Goal: Task Accomplishment & Management: Manage account settings

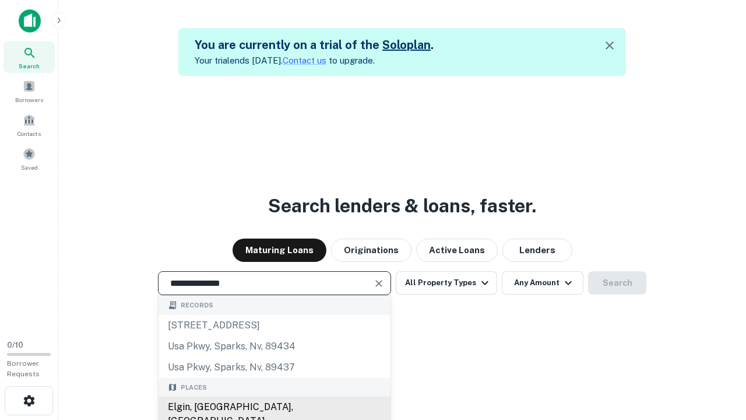
click at [274, 407] on div "Elgin, [GEOGRAPHIC_DATA], [GEOGRAPHIC_DATA]" at bounding box center [275, 413] width 232 height 35
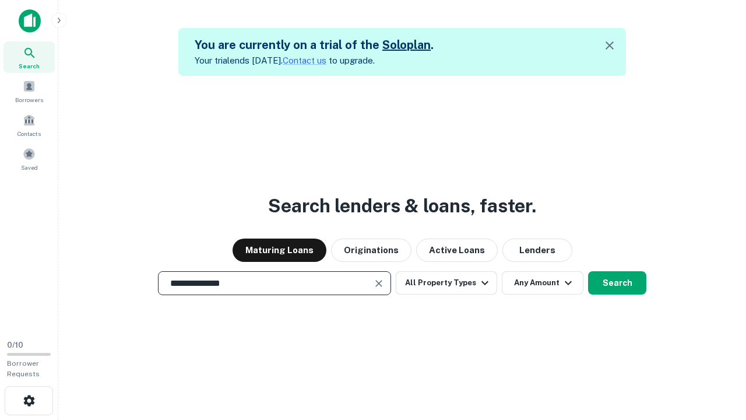
scroll to position [19, 0]
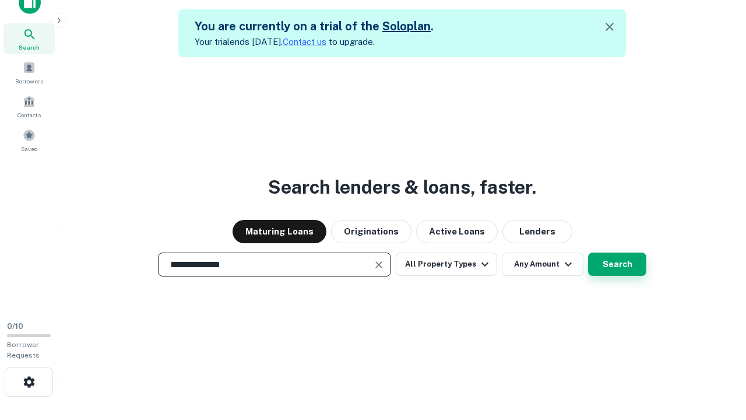
type input "**********"
click at [588, 252] on button "Search" at bounding box center [617, 263] width 58 height 23
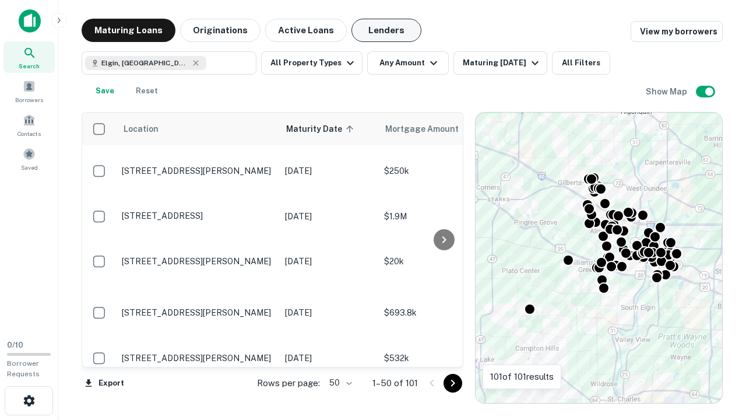
click at [386, 30] on button "Lenders" at bounding box center [386, 30] width 70 height 23
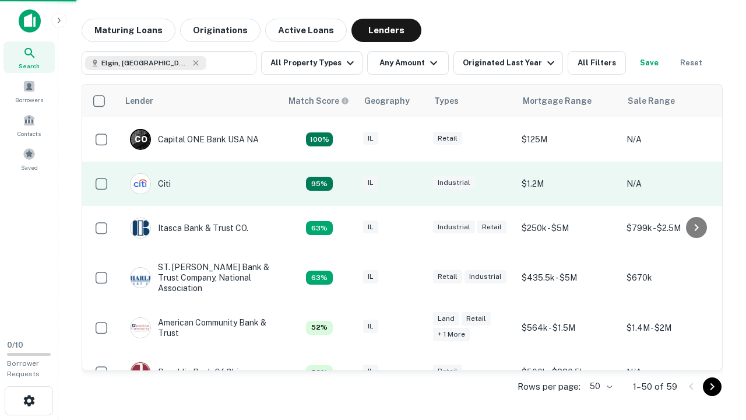
click at [414, 184] on div "IL" at bounding box center [392, 184] width 58 height 16
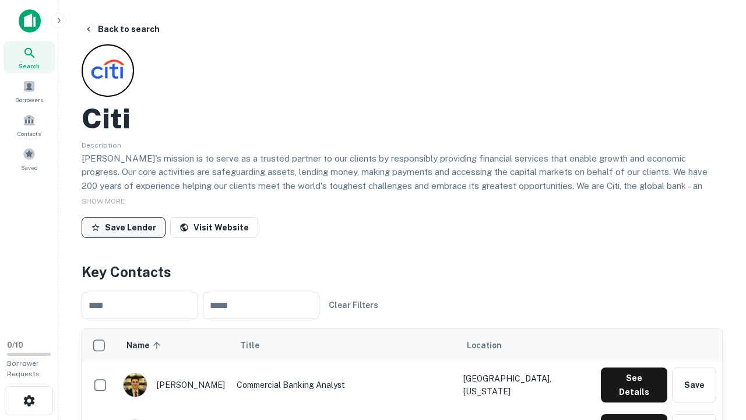
click at [124, 227] on button "Save Lender" at bounding box center [124, 227] width 84 height 21
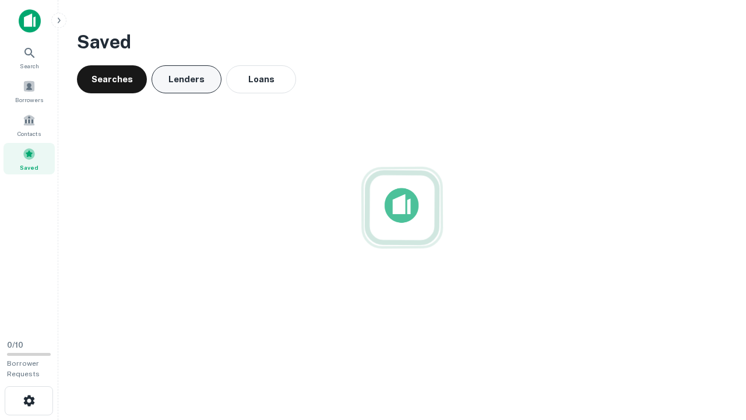
click at [186, 79] on button "Lenders" at bounding box center [187, 79] width 70 height 28
